Goal: Task Accomplishment & Management: Manage account settings

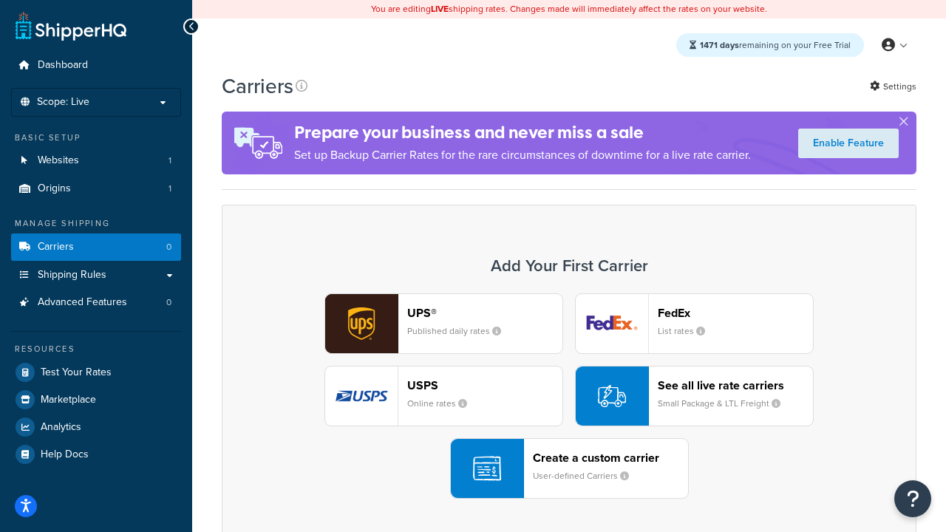
click at [569, 396] on div "UPS® Published daily rates FedEx List rates USPS Online rates See all live rate…" at bounding box center [569, 397] width 664 height 206
click at [736, 313] on header "FedEx" at bounding box center [735, 313] width 155 height 14
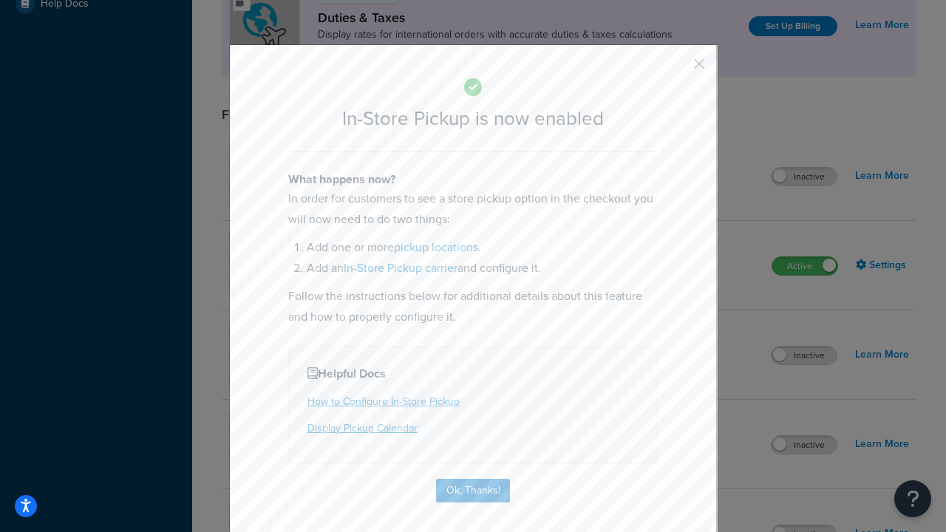
click at [677, 69] on button "button" at bounding box center [678, 69] width 4 height 4
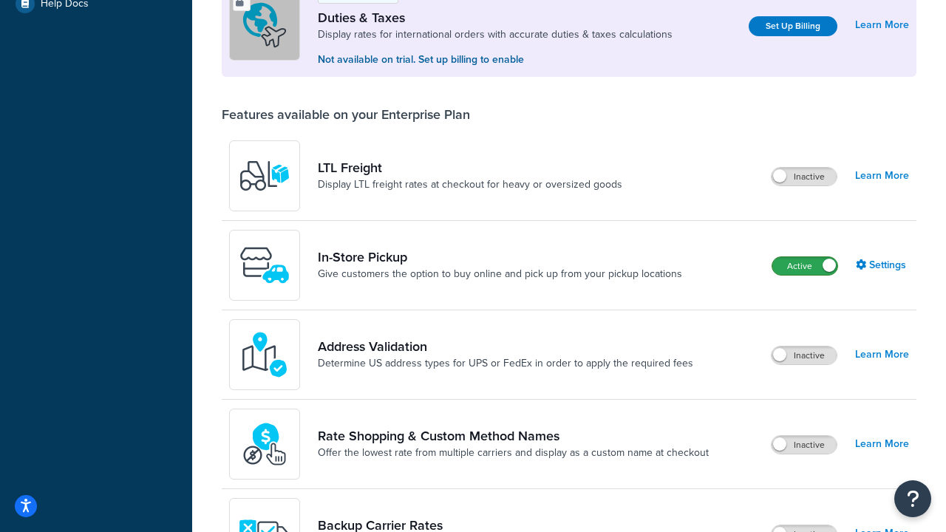
scroll to position [451, 0]
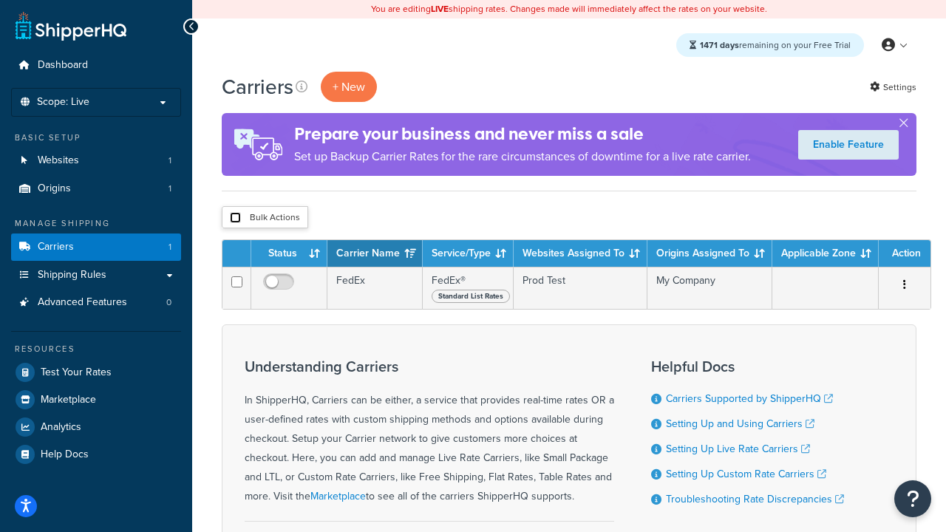
click at [235, 218] on input "checkbox" at bounding box center [235, 217] width 11 height 11
checkbox input "true"
click at [0, 0] on button "Delete" at bounding box center [0, 0] width 0 height 0
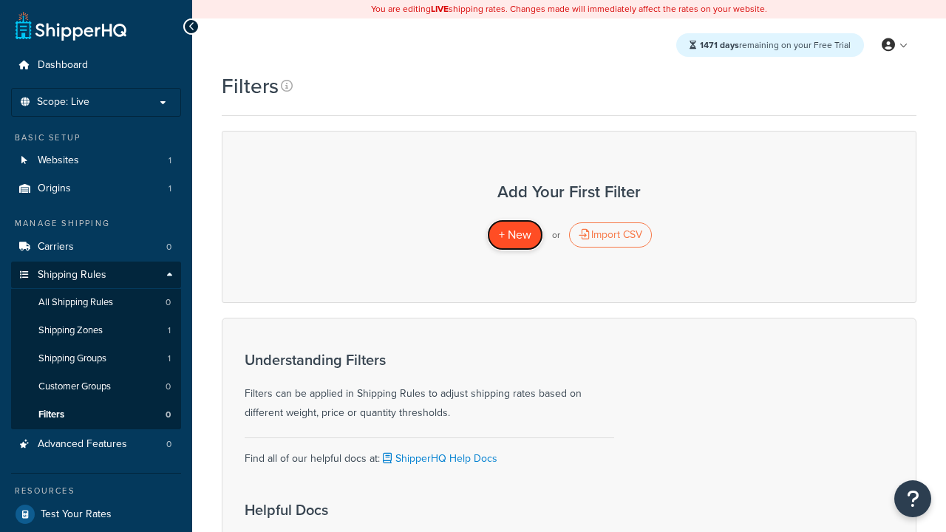
click at [515, 235] on span "+ New" at bounding box center [515, 234] width 33 height 17
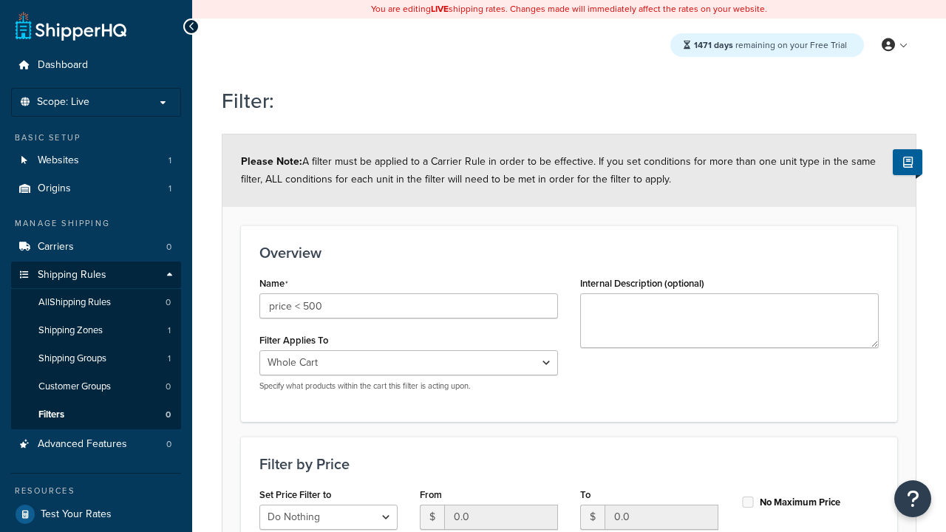
select select "range"
type input "price < 500"
type input "500"
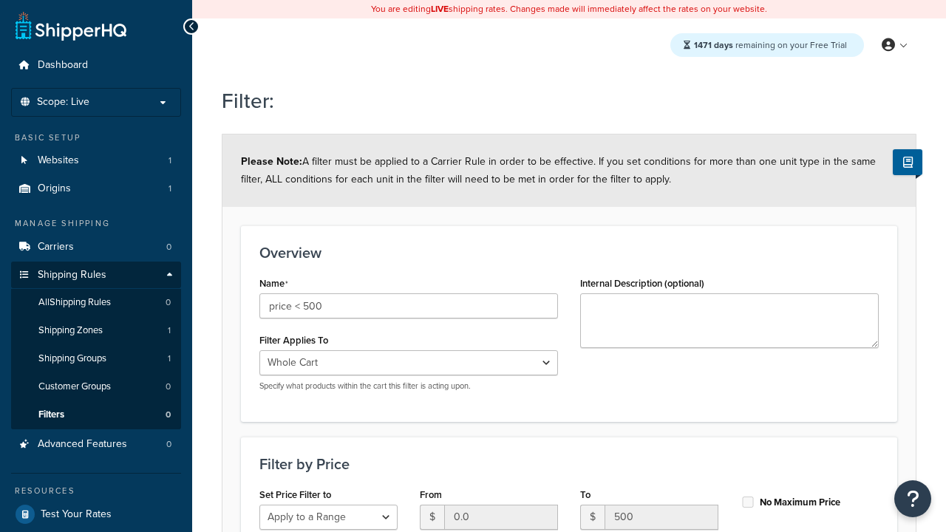
type input "500"
checkbox input "true"
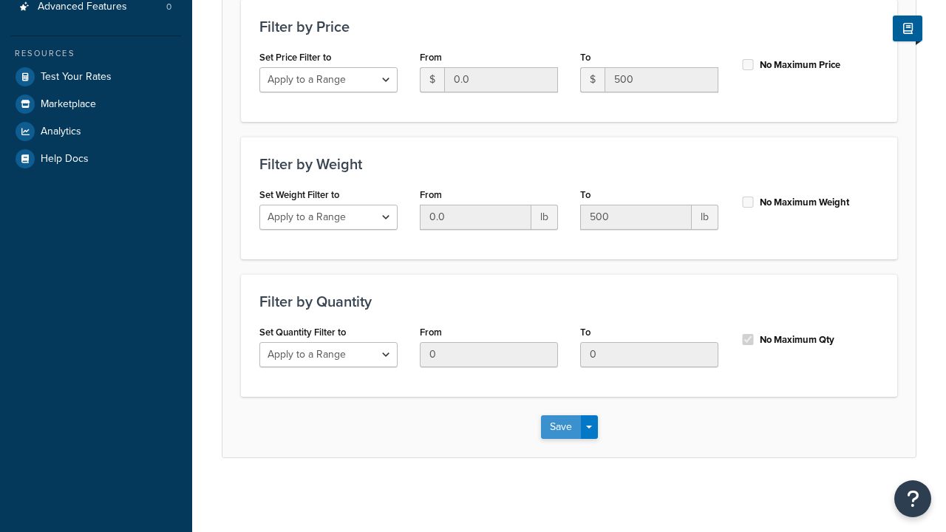
click at [560, 427] on button "Save" at bounding box center [561, 428] width 40 height 24
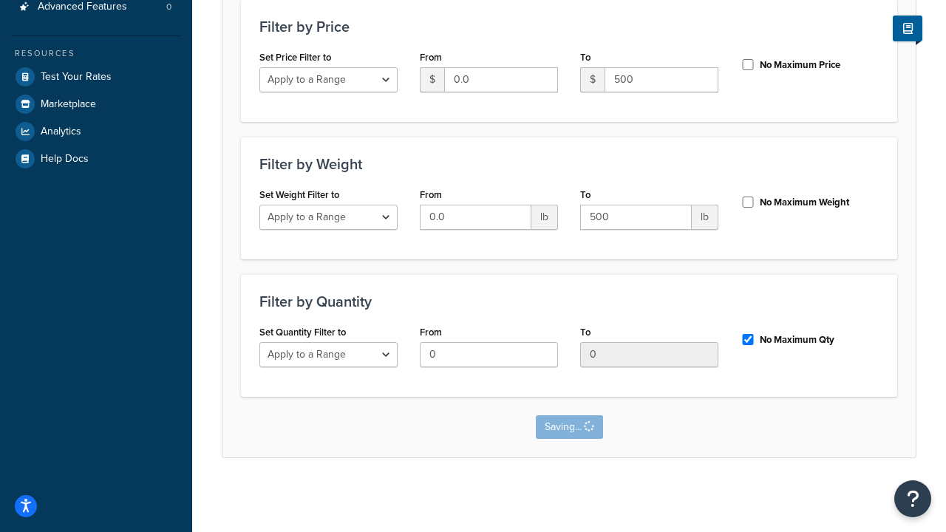
scroll to position [0, 0]
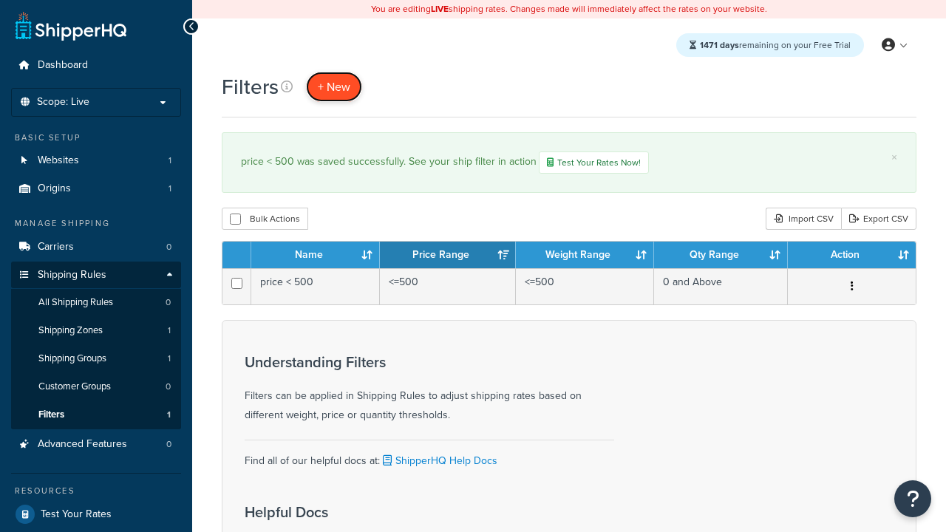
click at [334, 87] on span "+ New" at bounding box center [334, 86] width 33 height 17
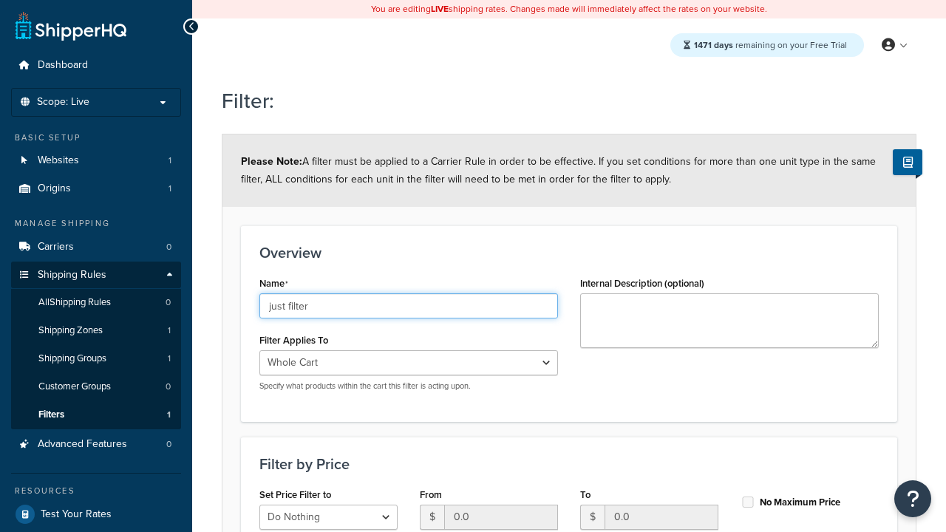
scroll to position [438, 0]
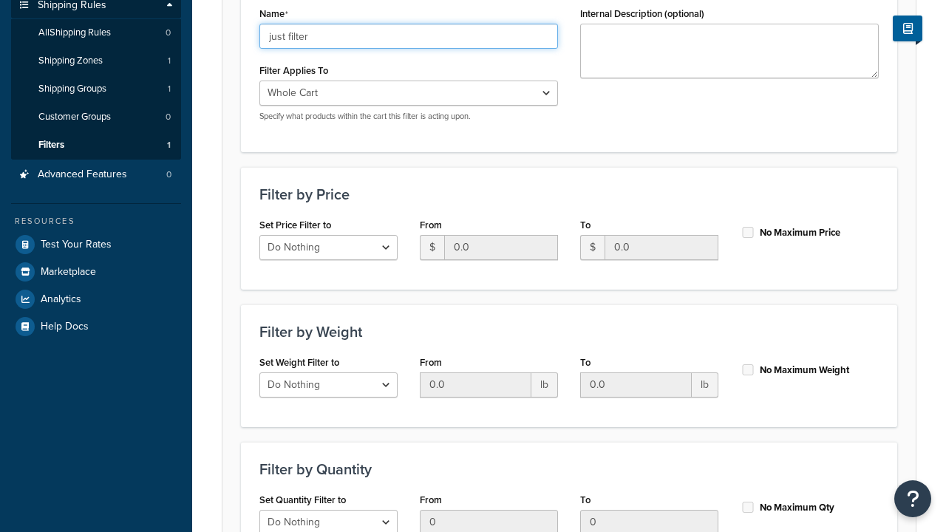
type input "just filter"
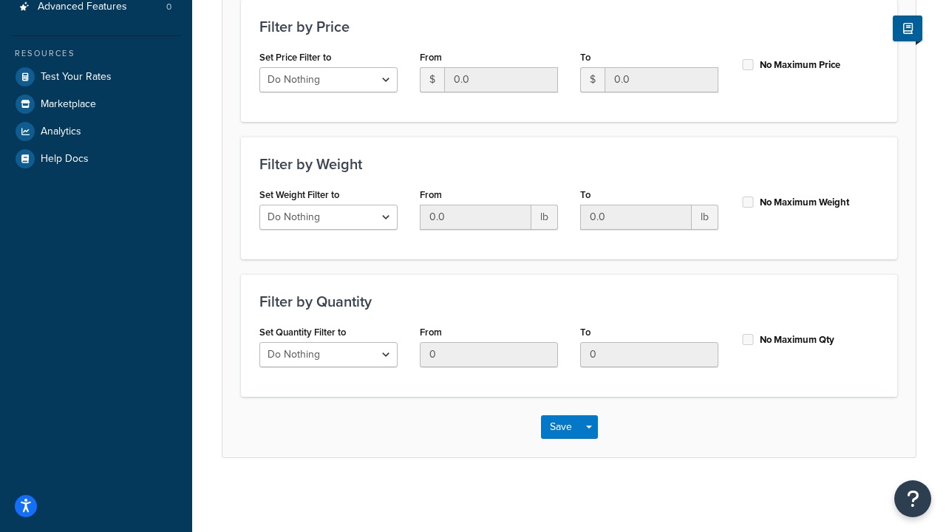
scroll to position [0, 0]
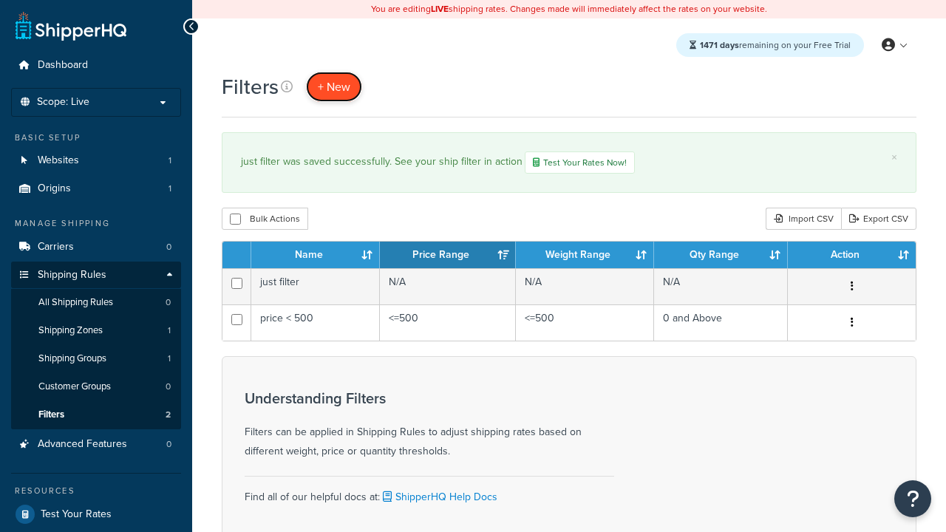
click at [334, 87] on span "+ New" at bounding box center [334, 86] width 33 height 17
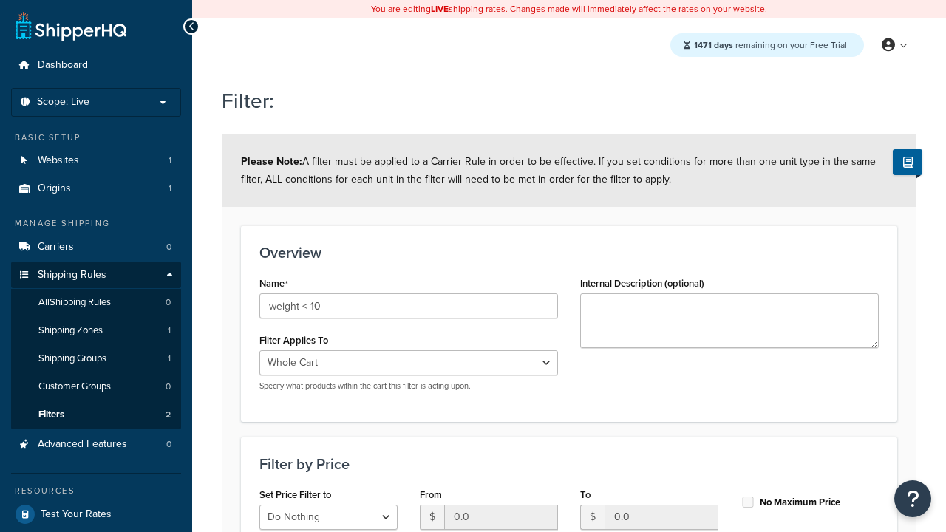
select select "range"
type input "weight < 10"
type input "10"
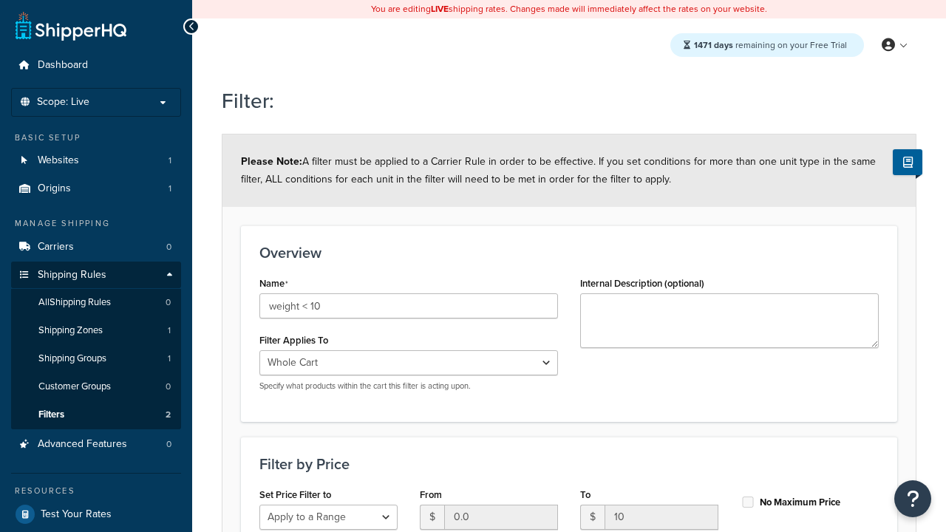
type input "10"
checkbox input "true"
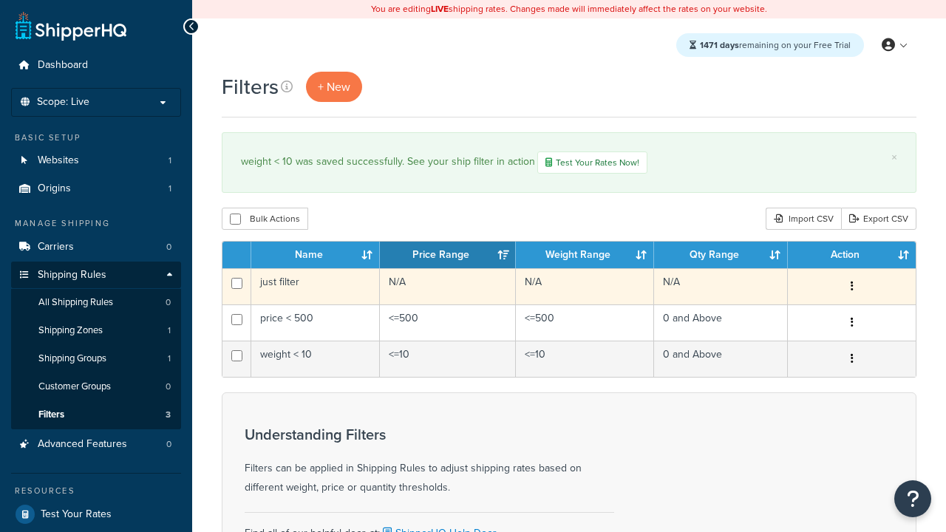
click at [852, 288] on icon "button" at bounding box center [852, 286] width 3 height 10
click at [0, 0] on link "Edit" at bounding box center [0, 0] width 0 height 0
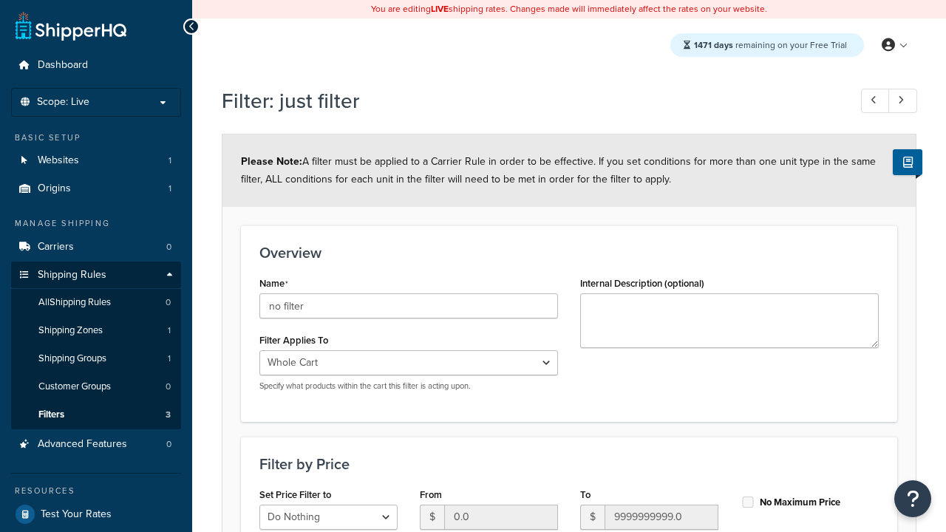
scroll to position [438, 0]
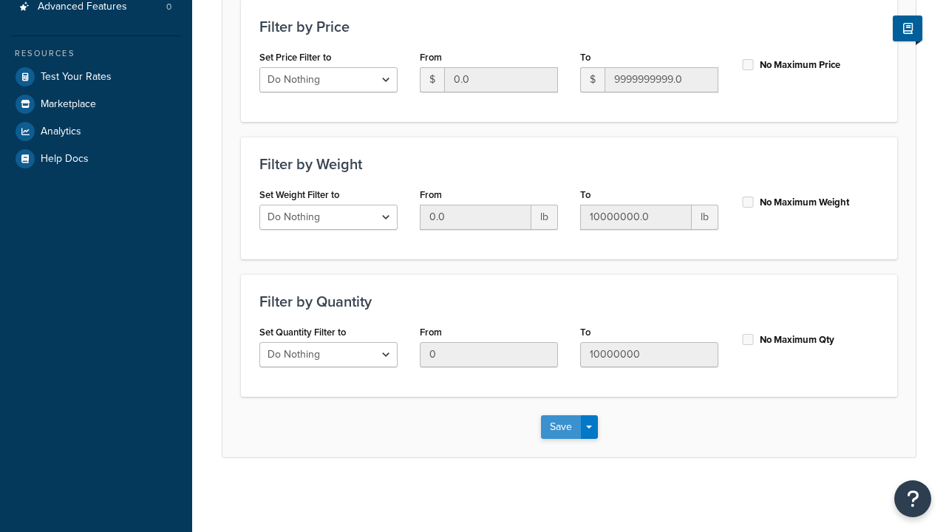
type input "no filter"
click at [560, 427] on button "Save" at bounding box center [561, 428] width 40 height 24
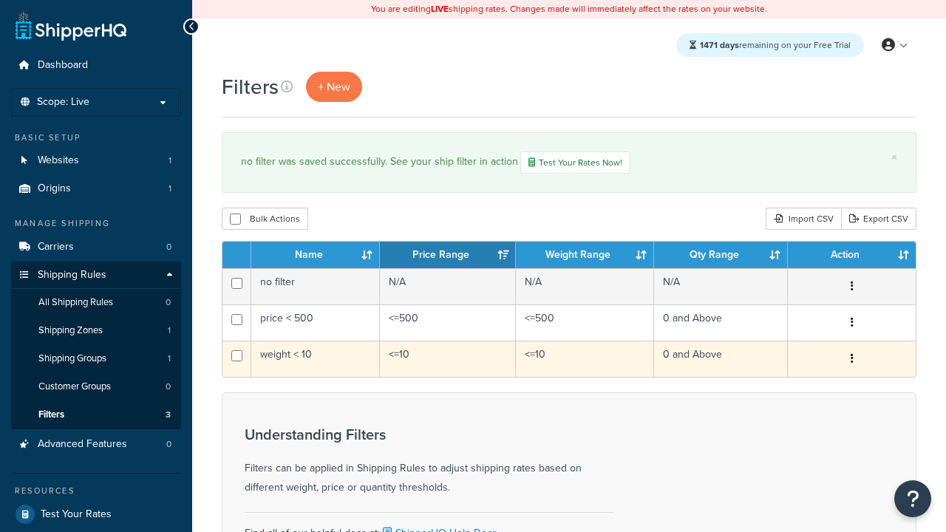
click at [852, 361] on icon "button" at bounding box center [852, 358] width 3 height 10
click at [0, 0] on link "Duplicate" at bounding box center [0, 0] width 0 height 0
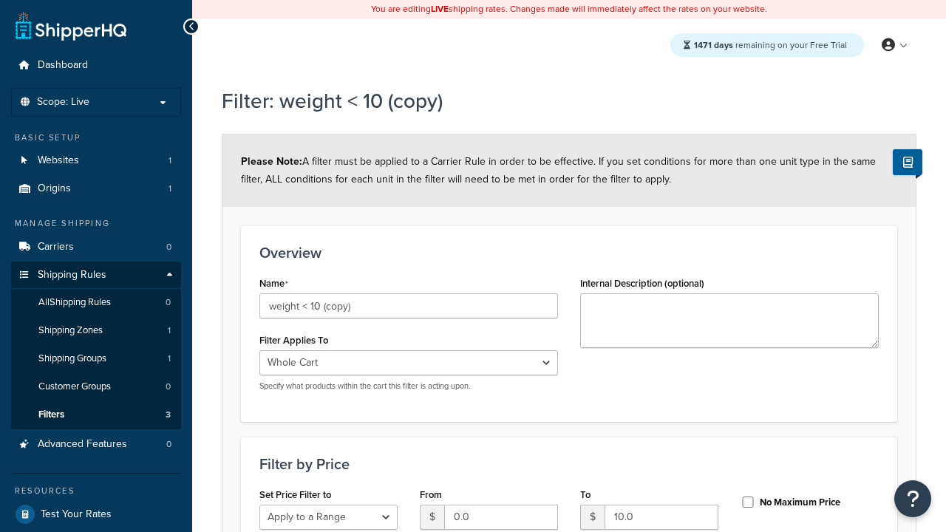
select select "range"
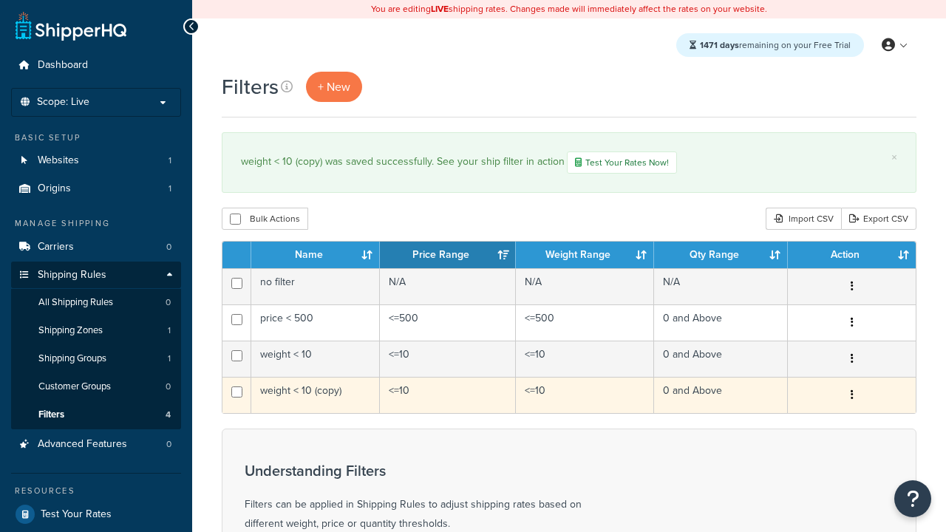
click at [852, 397] on icon "button" at bounding box center [852, 395] width 3 height 10
click at [0, 0] on link "Delete" at bounding box center [0, 0] width 0 height 0
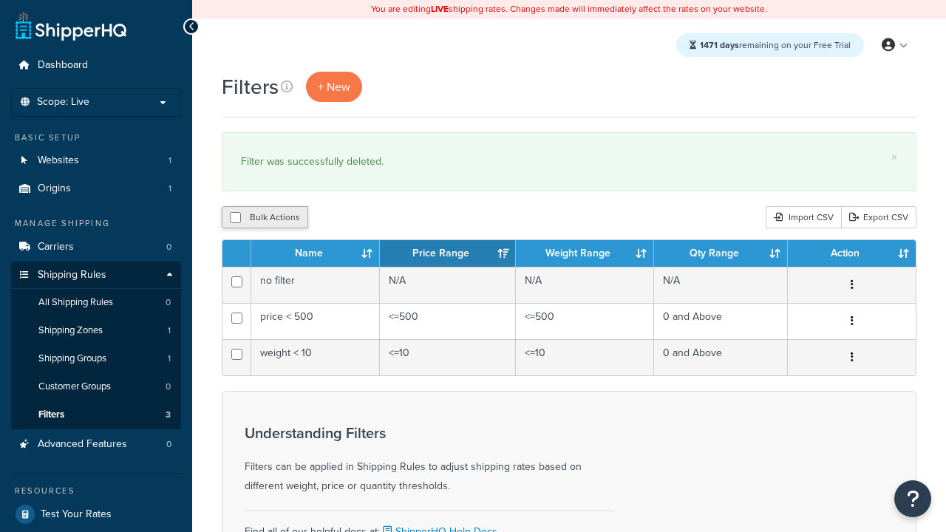
click at [265, 218] on button "Bulk Actions" at bounding box center [265, 217] width 87 height 22
checkbox input "true"
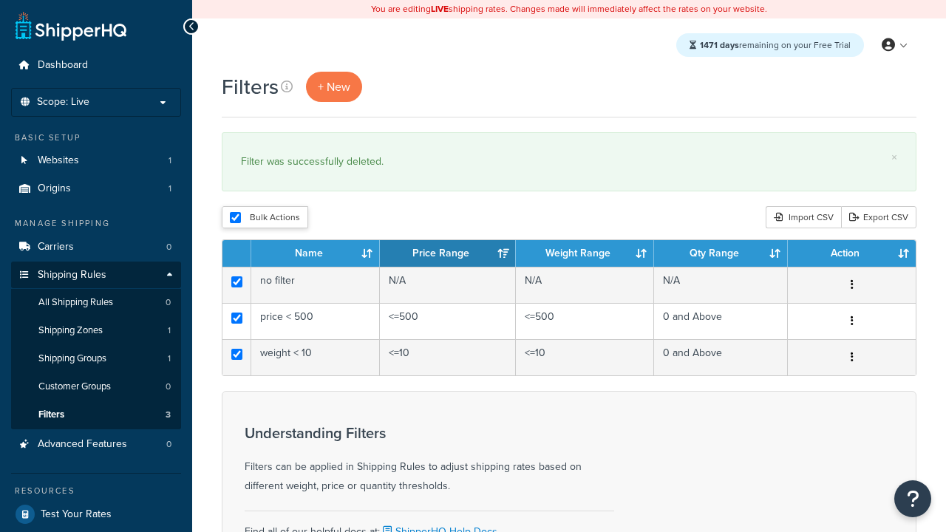
click at [0, 0] on button "Duplicate" at bounding box center [0, 0] width 0 height 0
